Goal: Task Accomplishment & Management: Complete application form

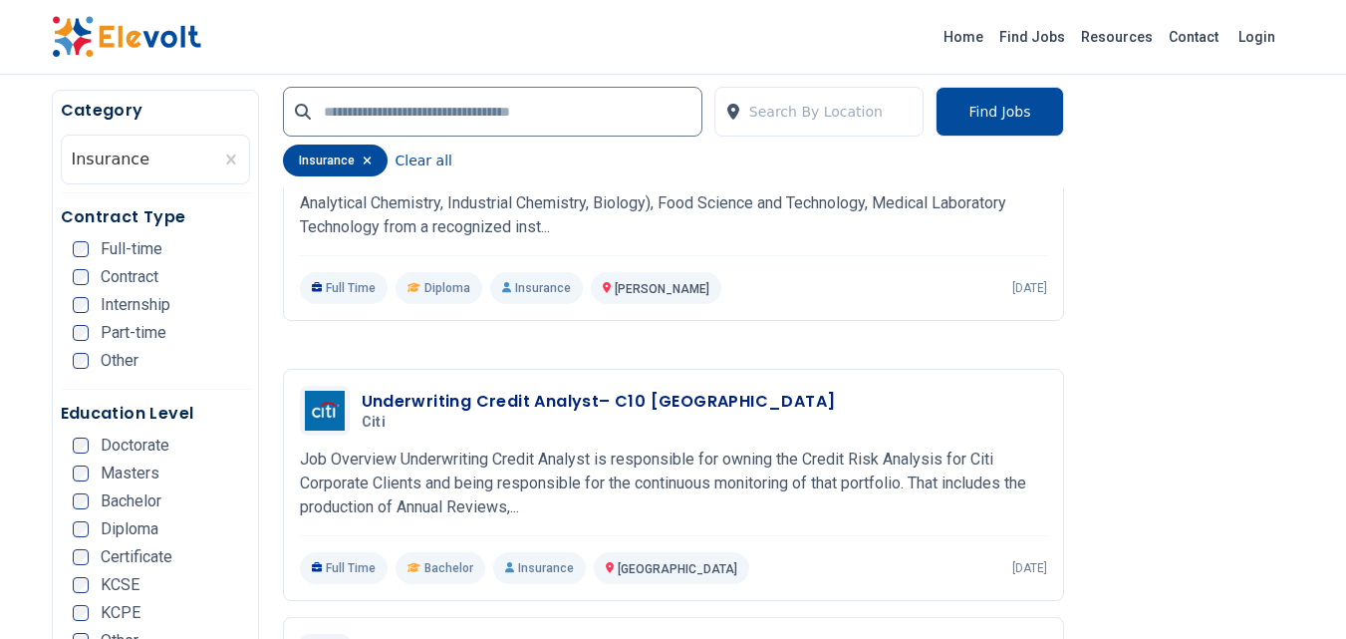
scroll to position [1634, 0]
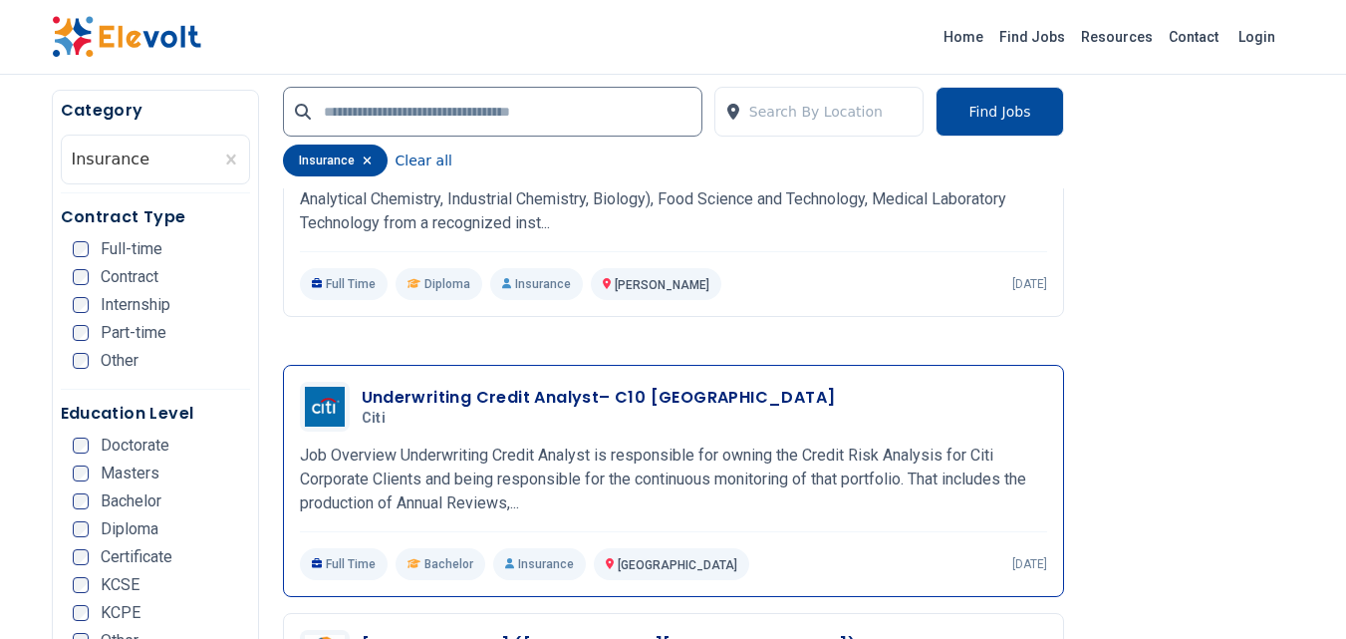
click at [625, 382] on div "Underwriting Credit Analyst– C10 [GEOGRAPHIC_DATA] Citi [DATE] [DATE]" at bounding box center [673, 407] width 747 height 50
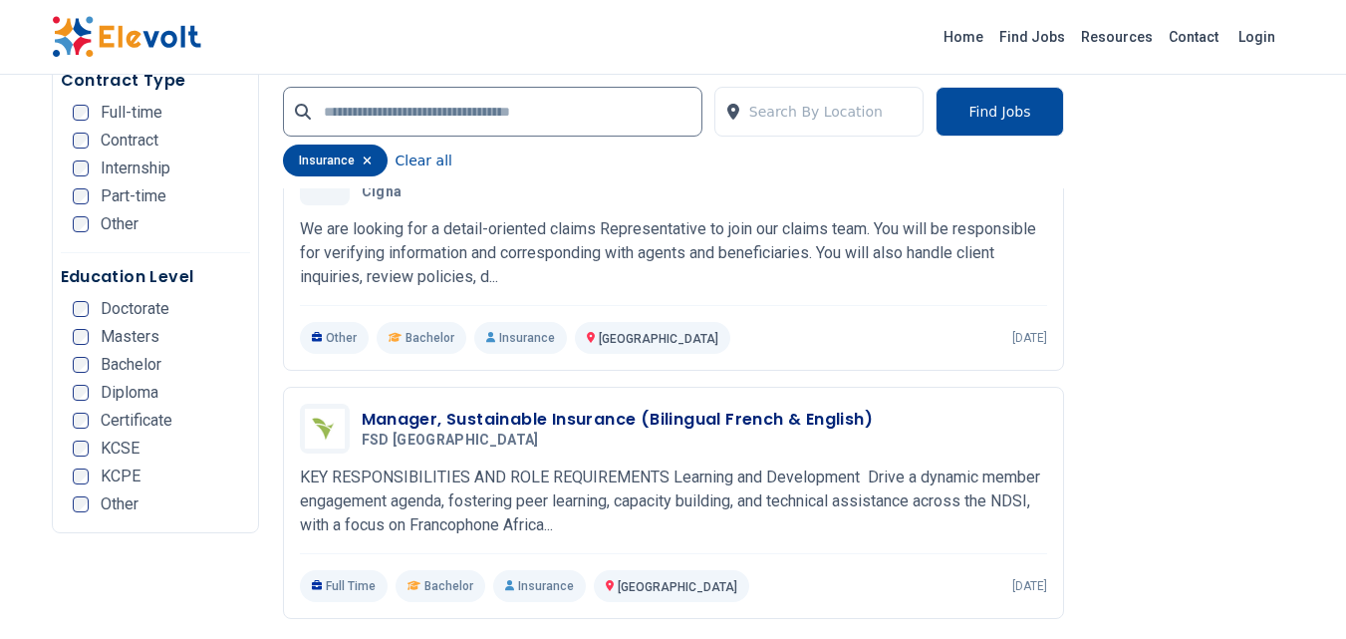
scroll to position [2360, 0]
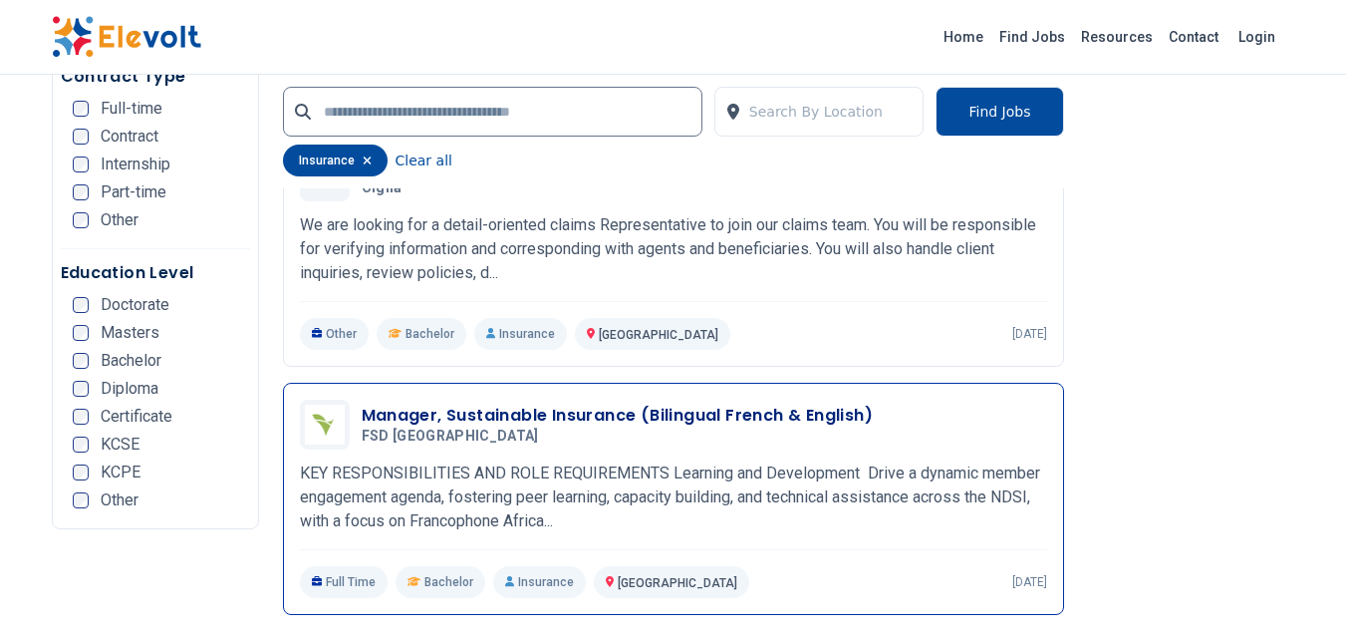
click at [714, 403] on h3 "Manager, Sustainable Insurance (Bilingual French & English)" at bounding box center [618, 415] width 512 height 24
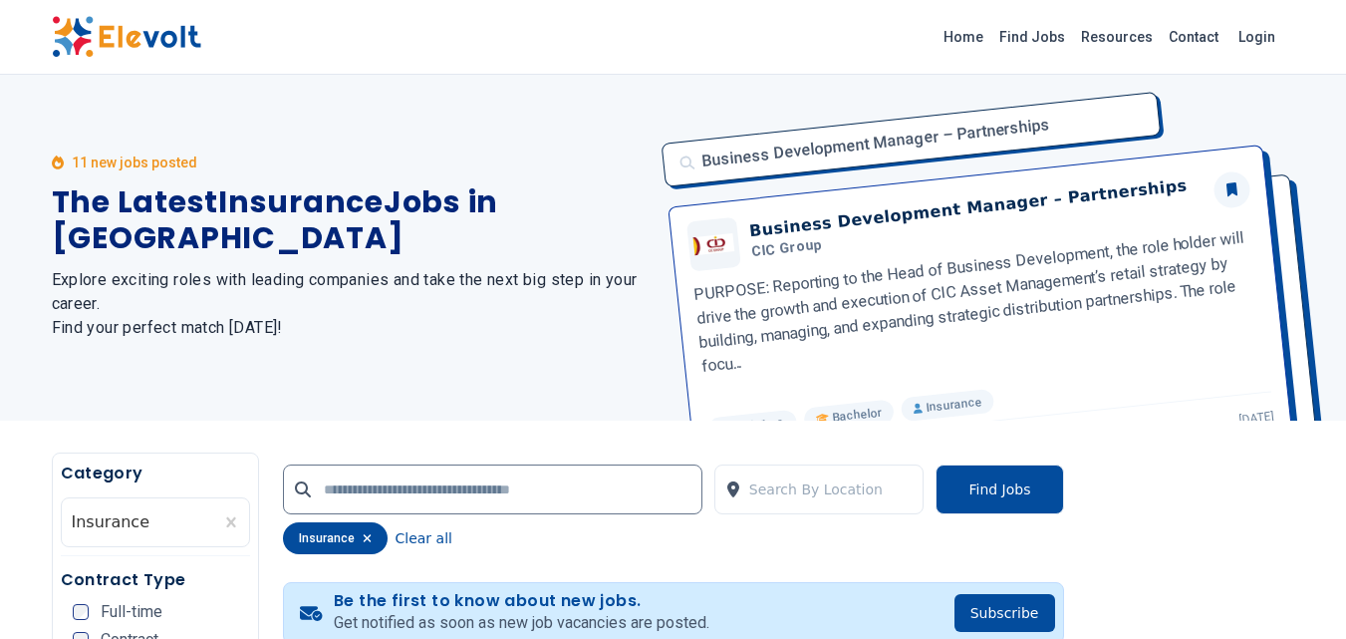
scroll to position [0, 0]
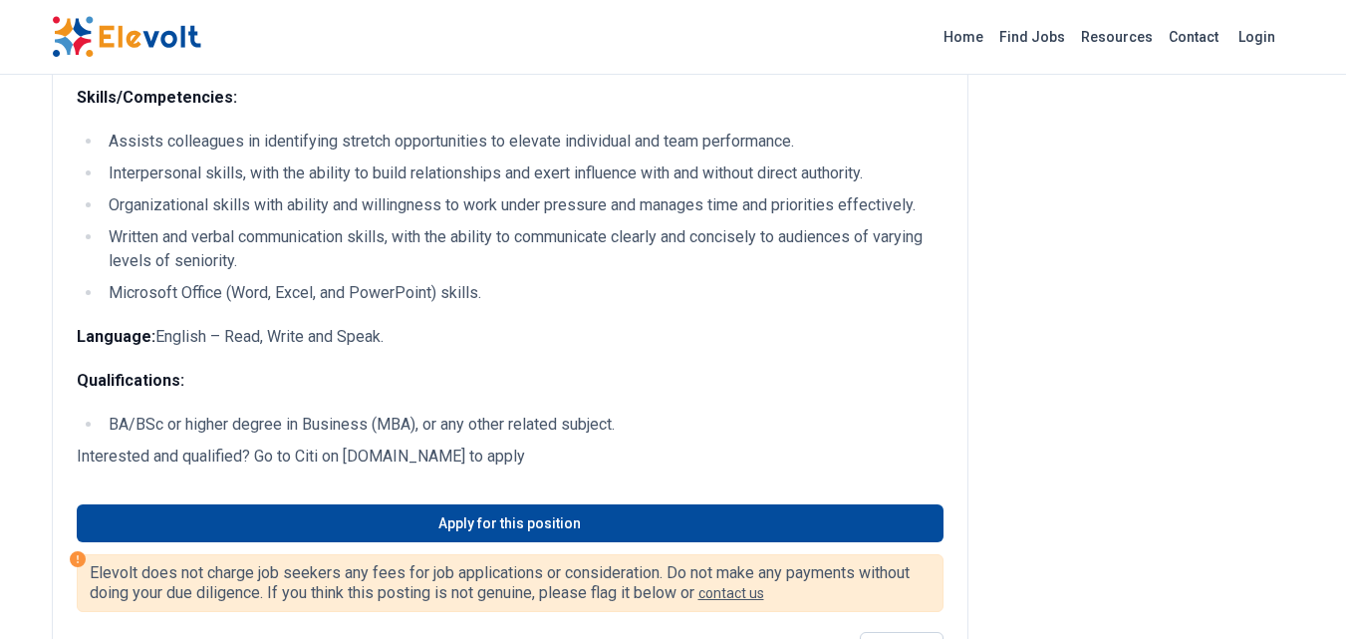
scroll to position [780, 0]
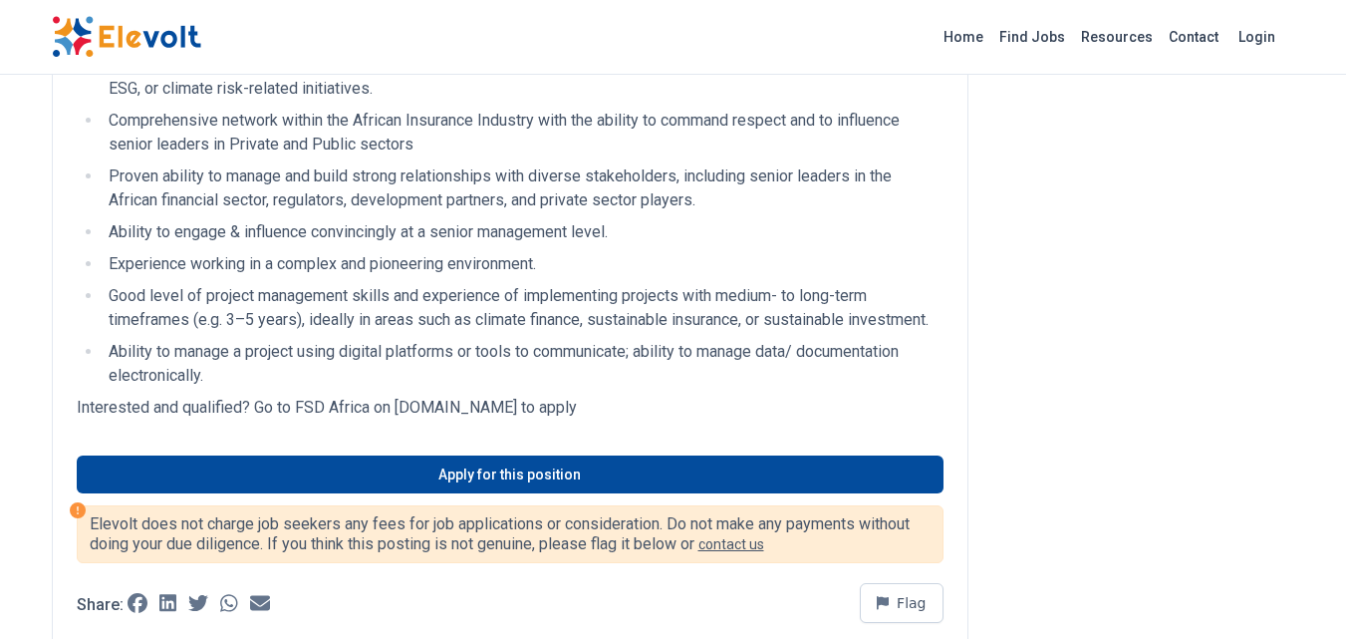
scroll to position [2550, 0]
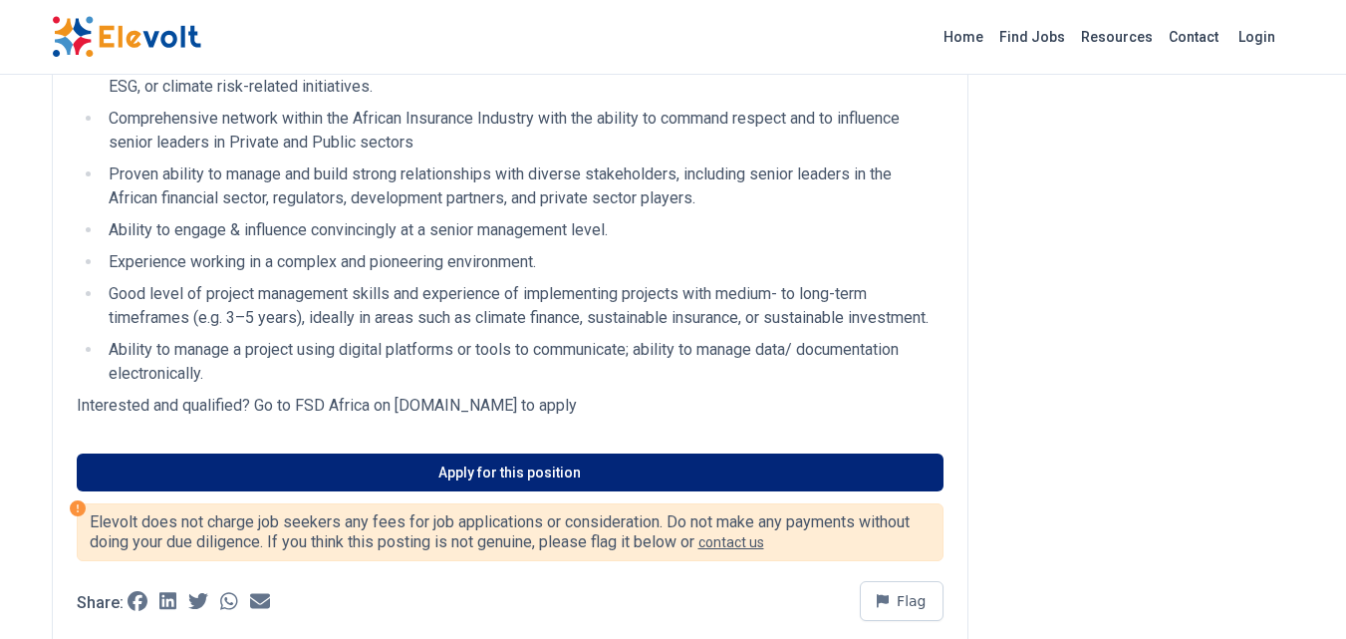
click at [494, 491] on link "Apply for this position" at bounding box center [510, 472] width 867 height 38
